Goal: Information Seeking & Learning: Learn about a topic

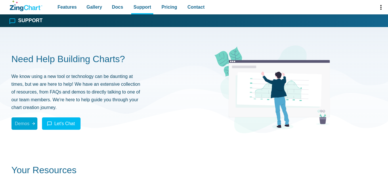
click at [28, 125] on span "Demos" at bounding box center [22, 124] width 15 height 8
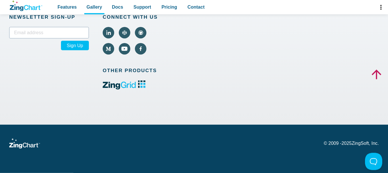
scroll to position [549, 0]
